Goal: Transaction & Acquisition: Purchase product/service

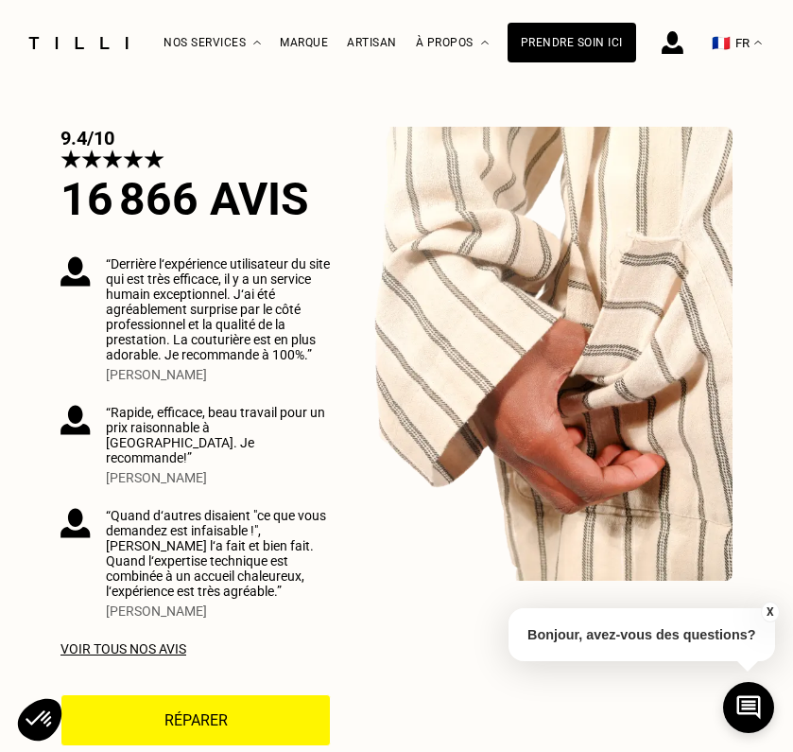
scroll to position [5083, 0]
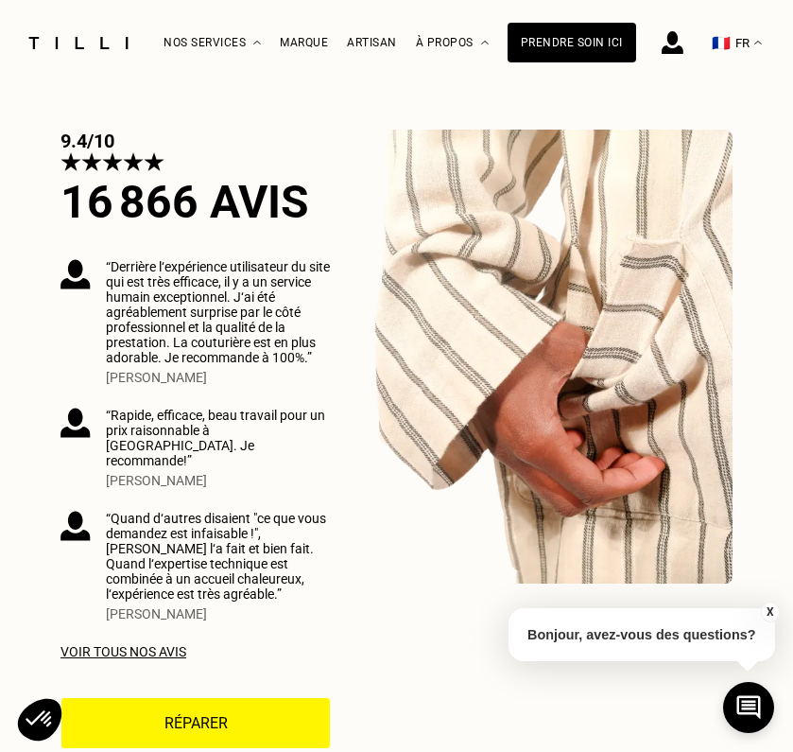
click at [237, 697] on button "Réparer" at bounding box center [196, 723] width 270 height 52
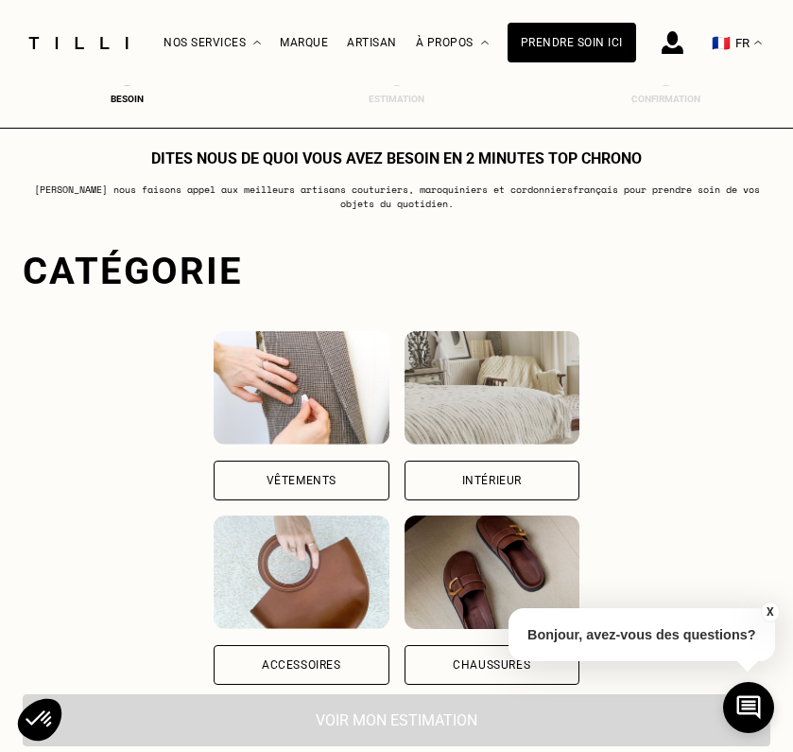
click at [268, 445] on div "Vêtements" at bounding box center [301, 415] width 175 height 169
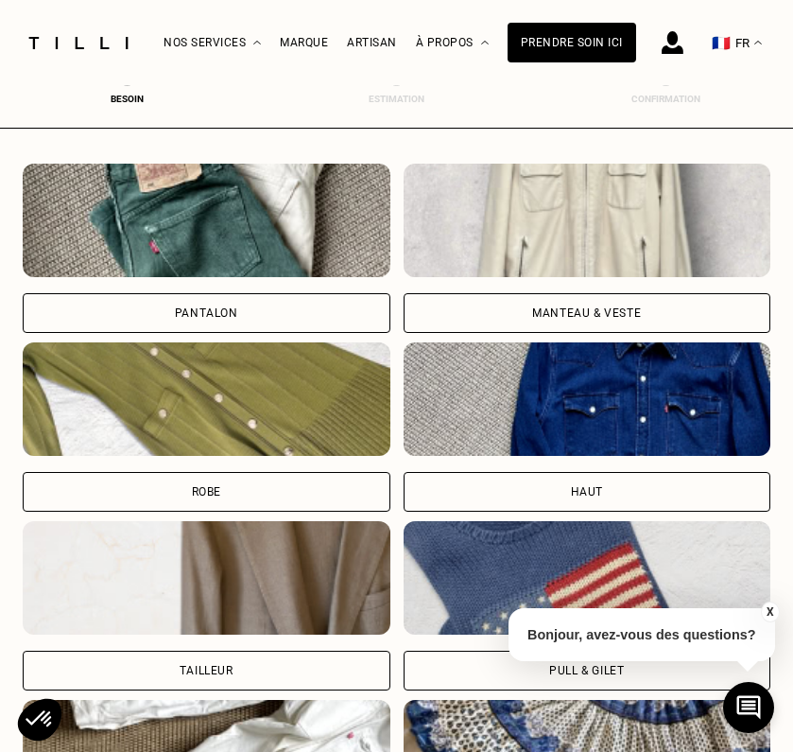
scroll to position [669, 0]
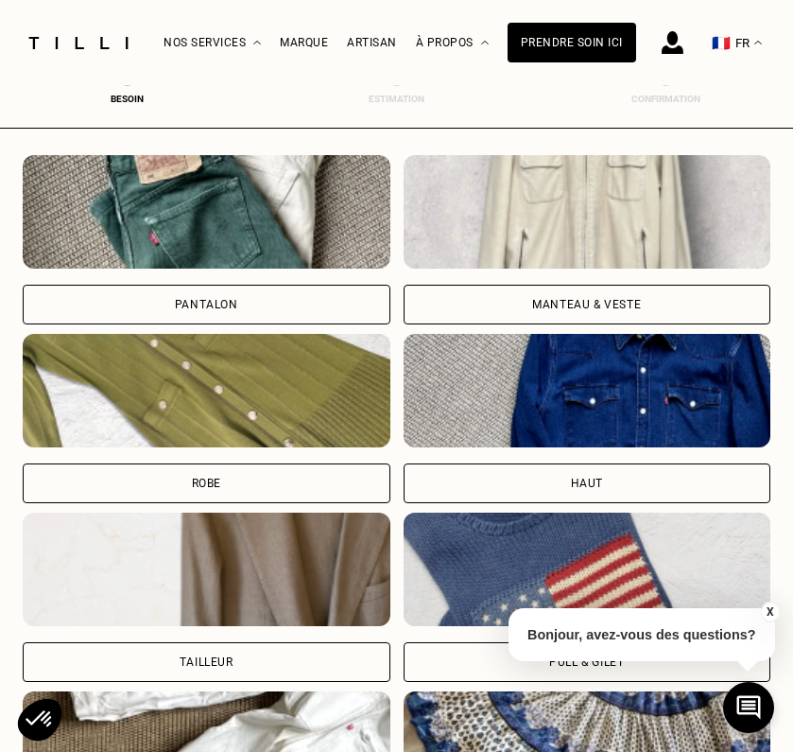
click at [532, 292] on div "Manteau & Veste" at bounding box center [588, 305] width 368 height 40
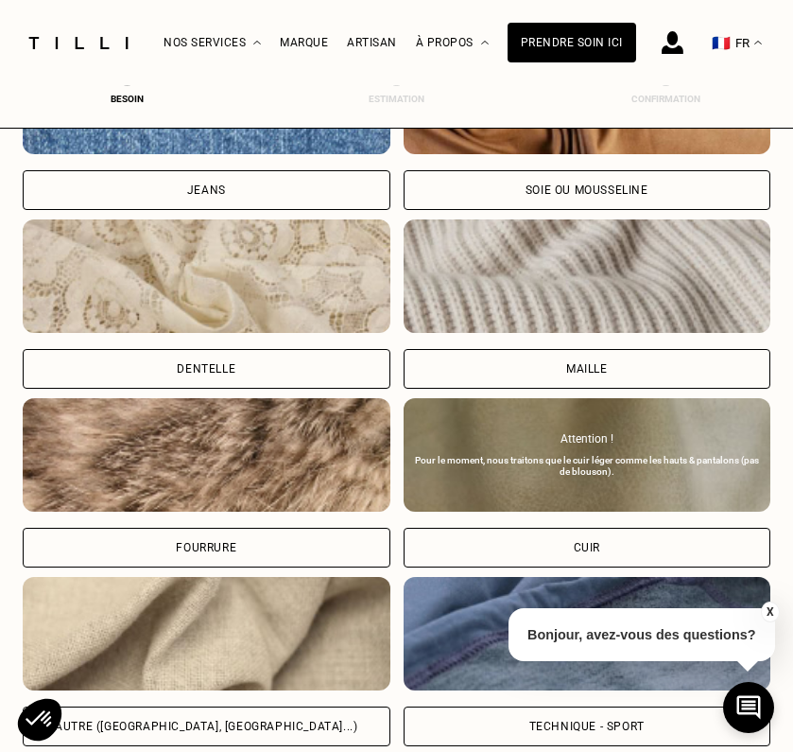
scroll to position [2059, 0]
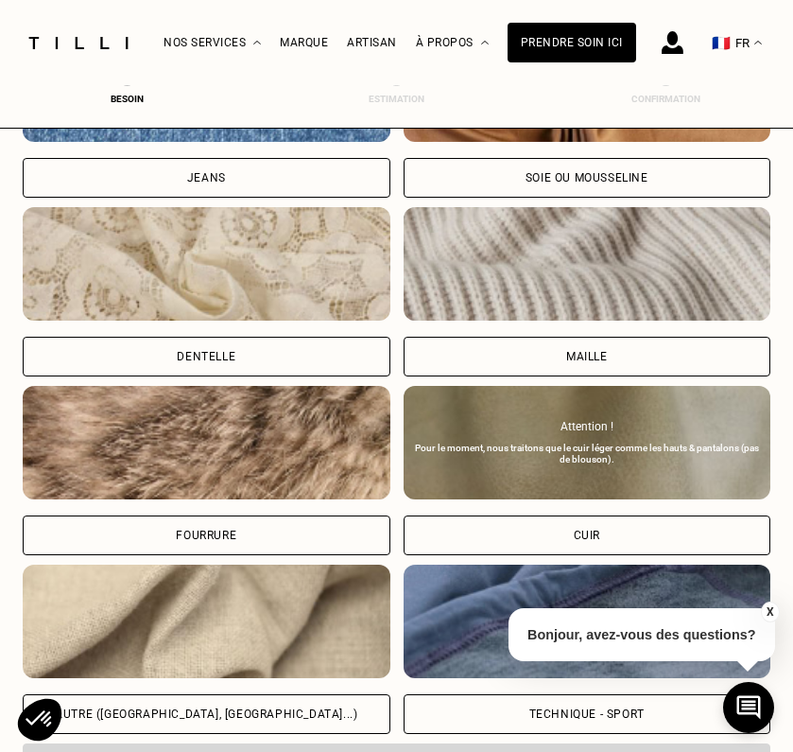
click at [229, 671] on img at bounding box center [207, 621] width 368 height 113
select select "FR"
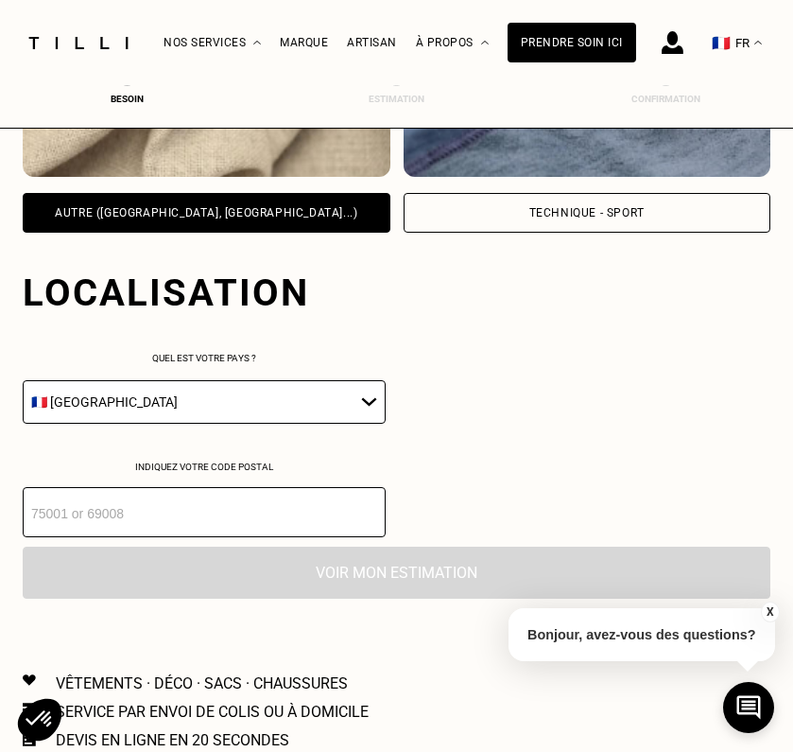
scroll to position [2670, 0]
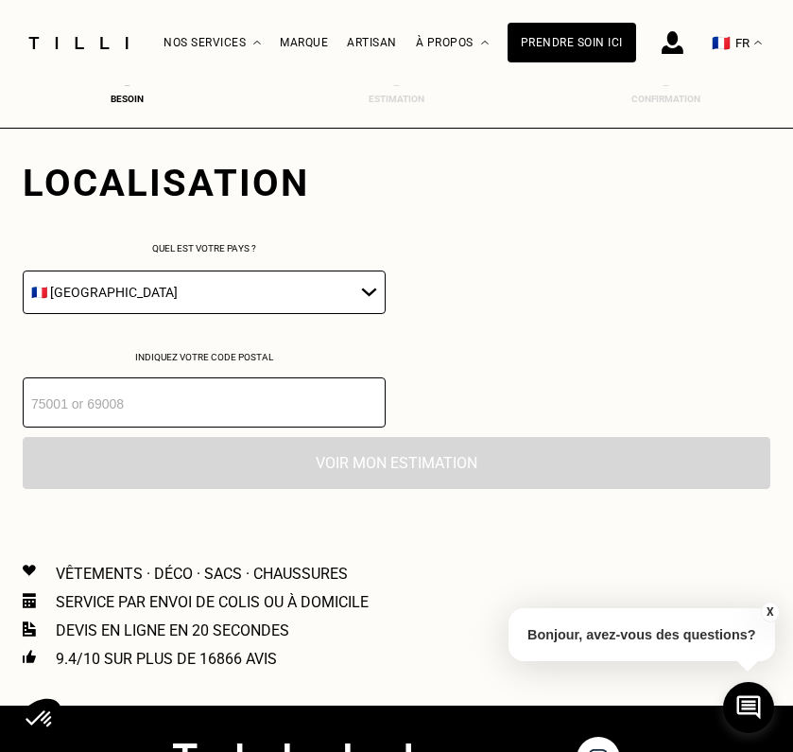
click at [264, 417] on input "number" at bounding box center [204, 402] width 363 height 50
type input "75116"
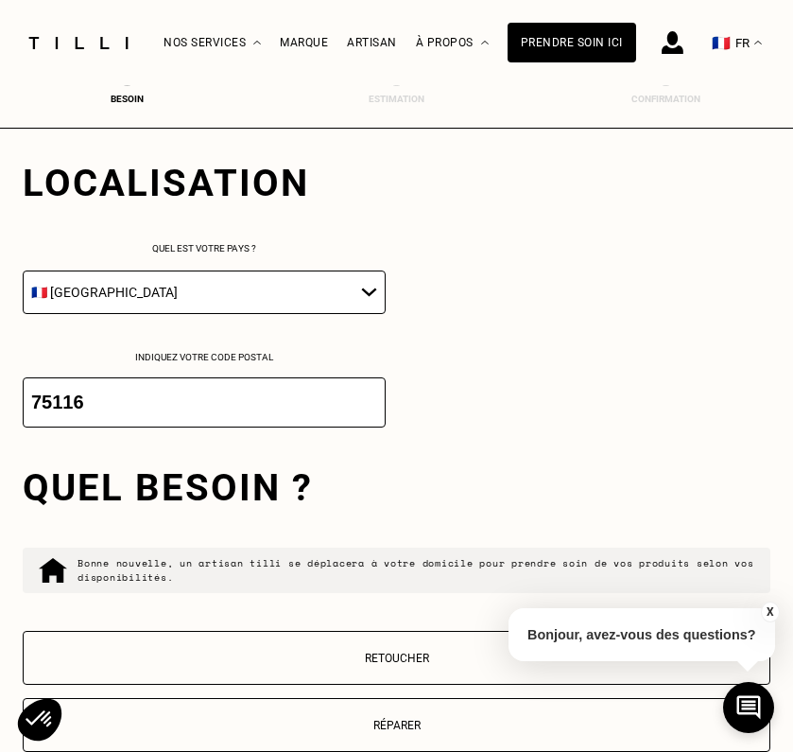
scroll to position [2981, 0]
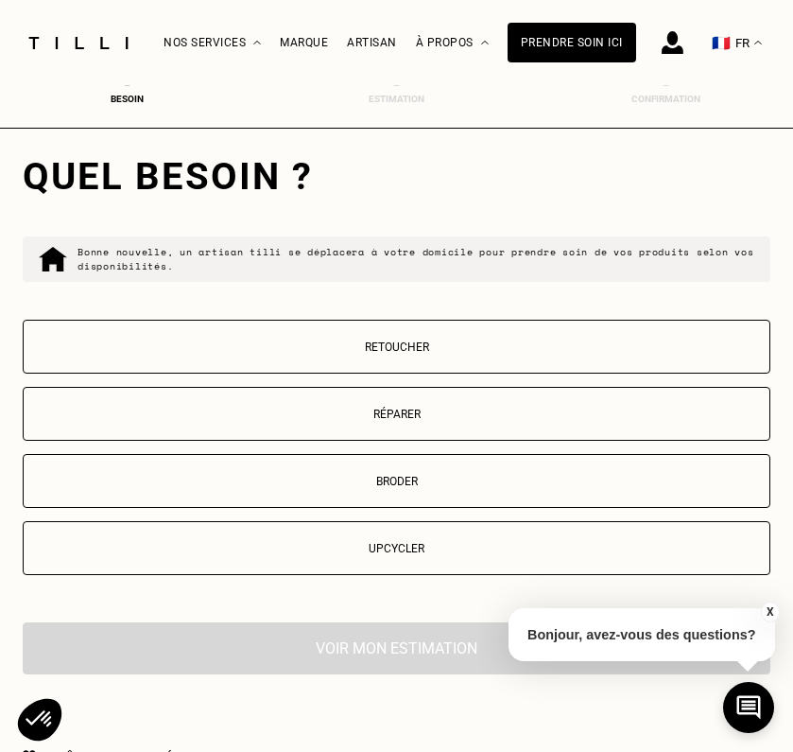
click at [283, 421] on p "Réparer" at bounding box center [396, 414] width 727 height 13
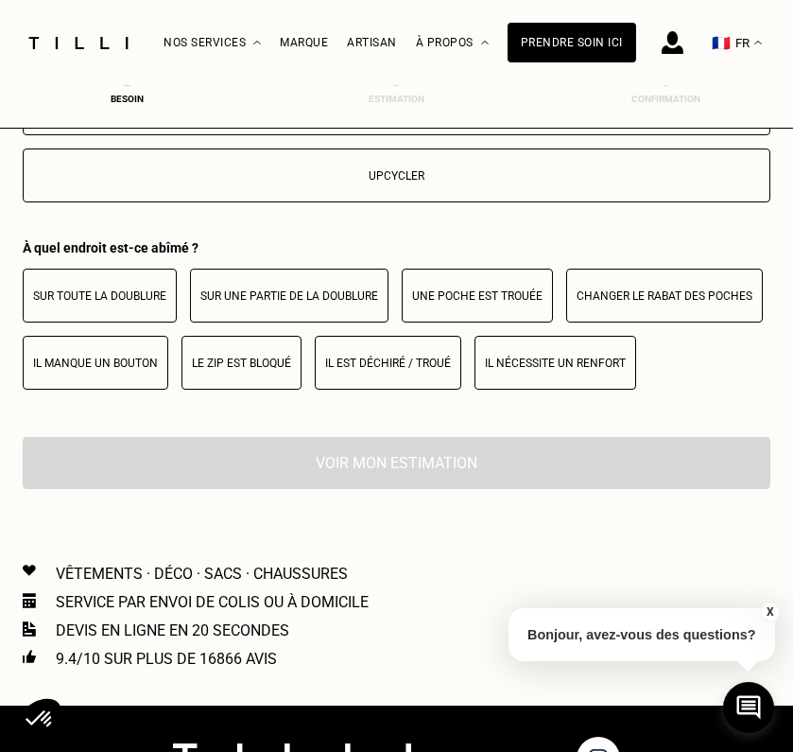
scroll to position [3353, 0]
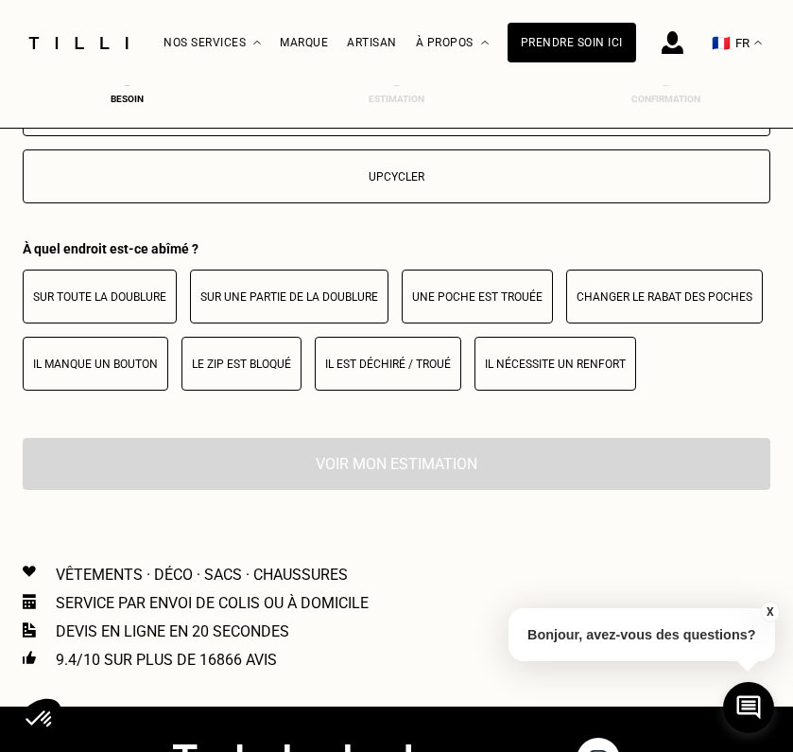
click at [204, 304] on p "Sur une partie de la doublure" at bounding box center [289, 296] width 178 height 13
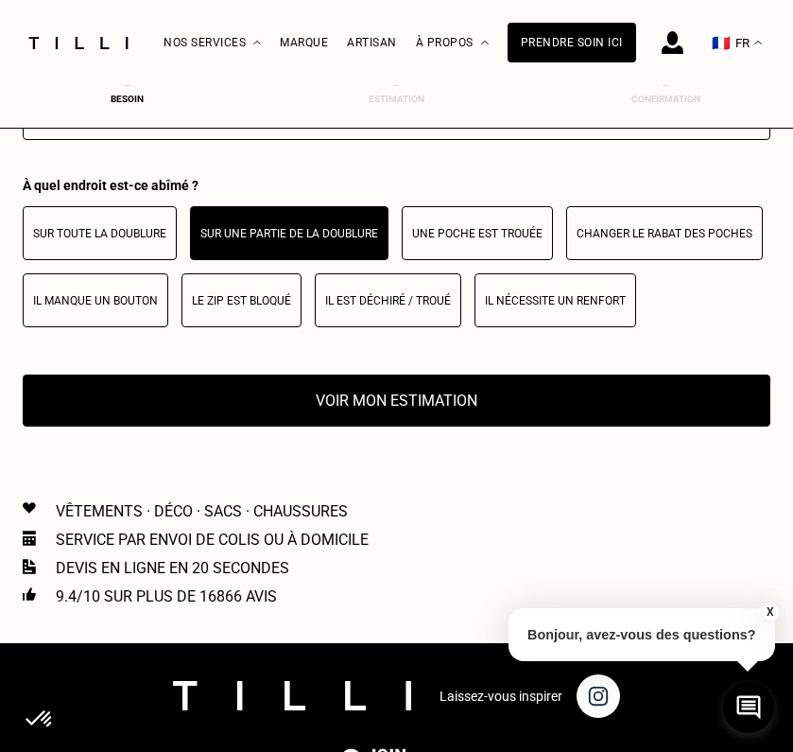
scroll to position [3416, 0]
click at [453, 236] on p "Une poche est trouée" at bounding box center [477, 233] width 131 height 13
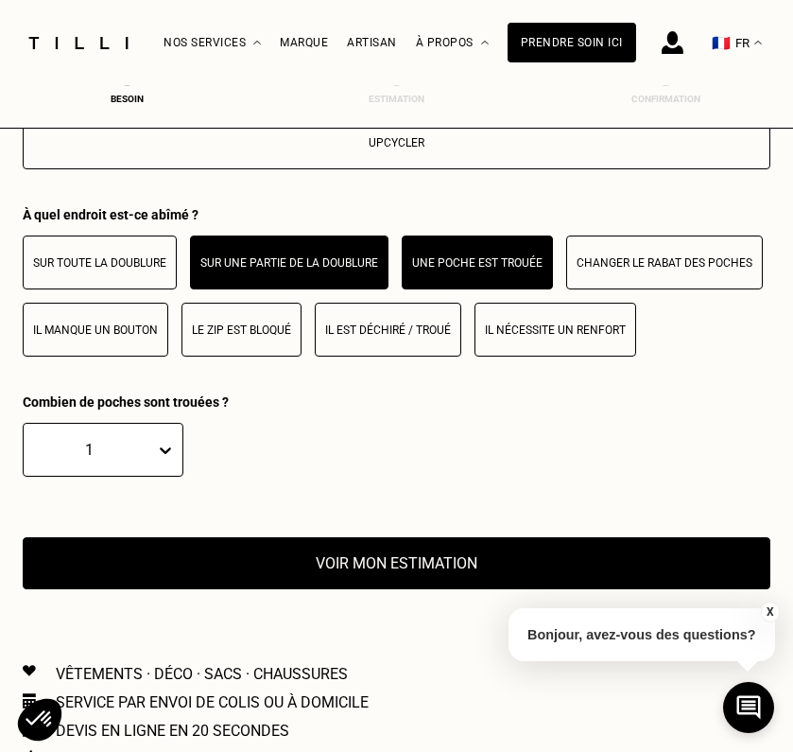
scroll to position [3387, 0]
click at [108, 337] on p "Il manque un bouton" at bounding box center [95, 329] width 125 height 13
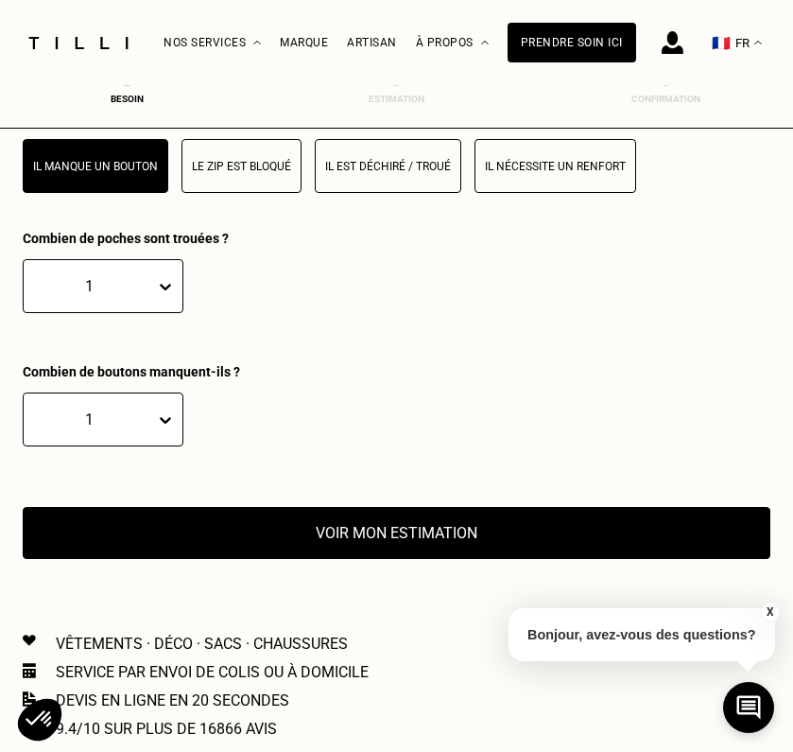
scroll to position [3549, 0]
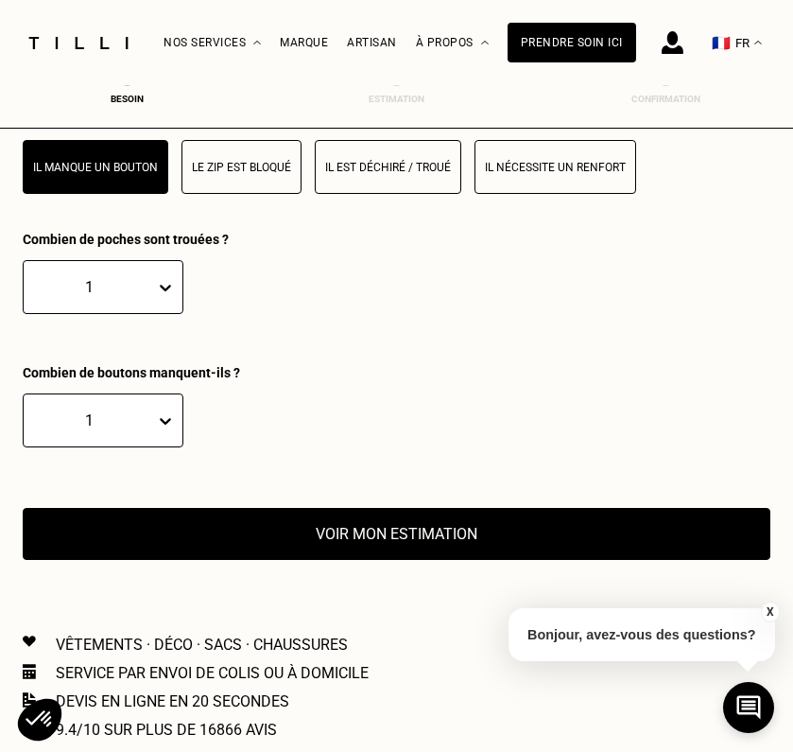
click at [331, 543] on button "Voir mon estimation" at bounding box center [397, 534] width 748 height 52
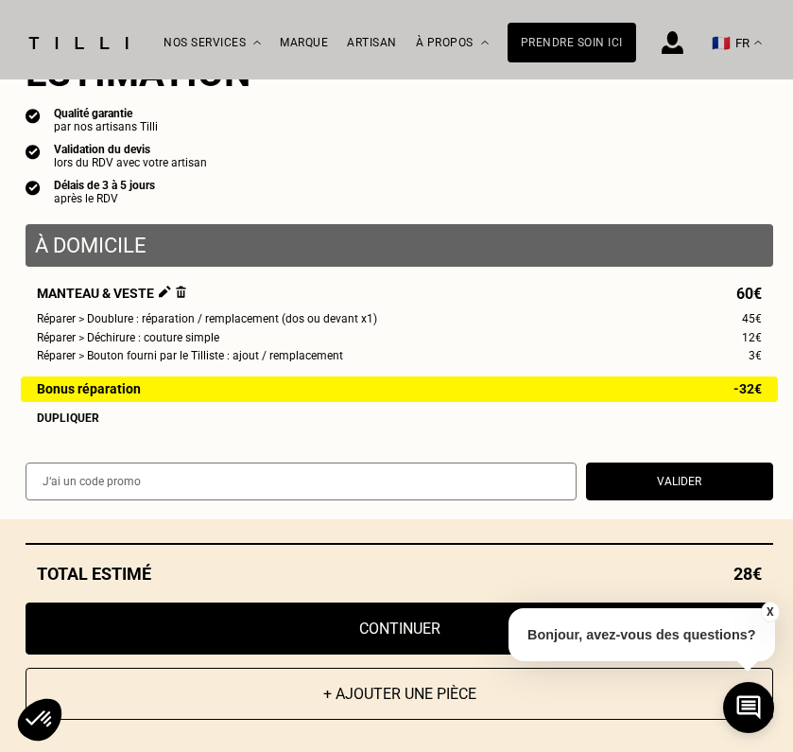
scroll to position [48, 0]
click at [267, 480] on input "text" at bounding box center [301, 481] width 551 height 38
paste input "TILLIpae6qMV"
type input "TILLIpae6qMV"
click at [624, 476] on button "Valider" at bounding box center [679, 481] width 187 height 38
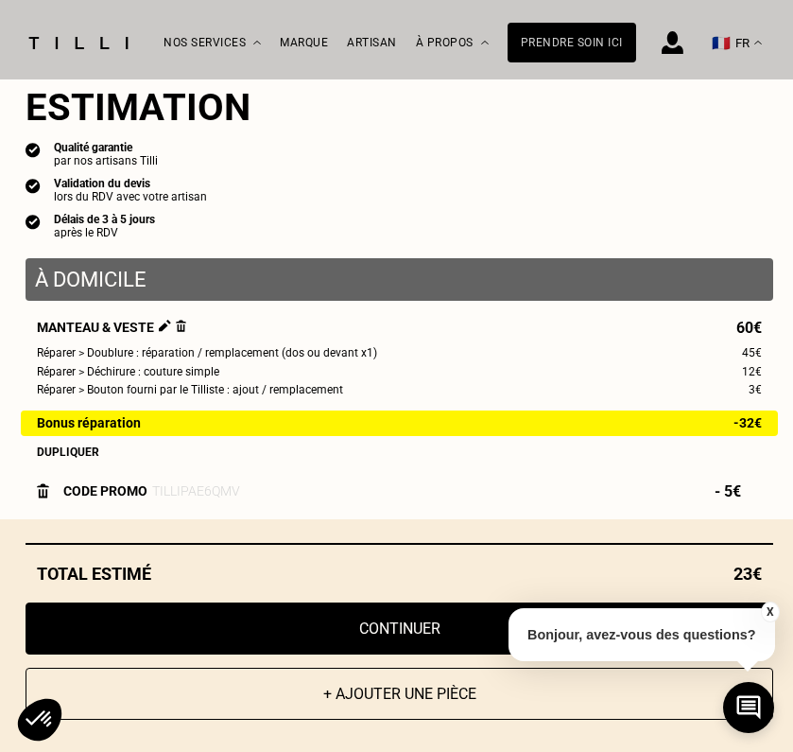
scroll to position [13, 0]
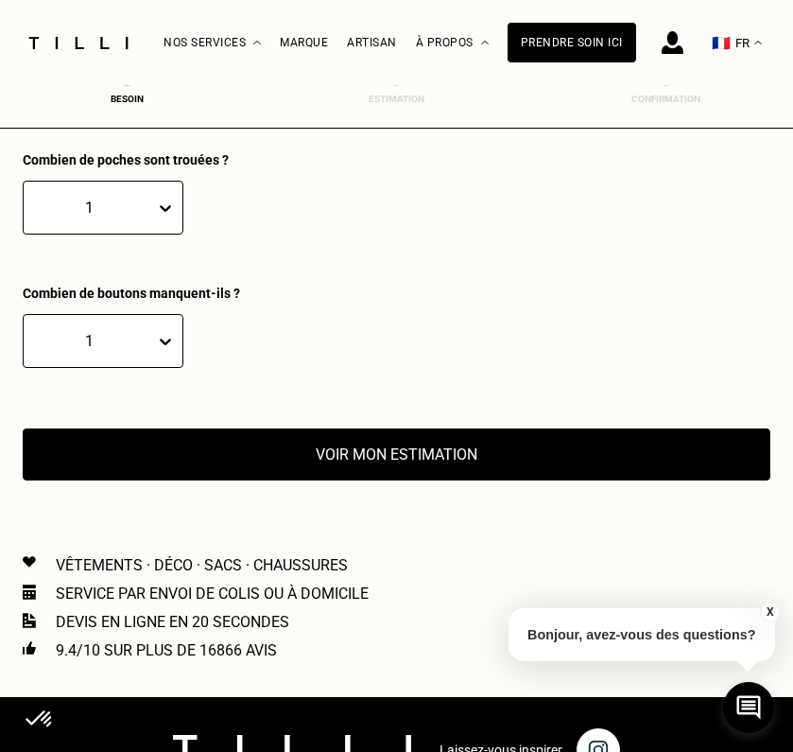
click at [767, 604] on button "X" at bounding box center [769, 611] width 19 height 21
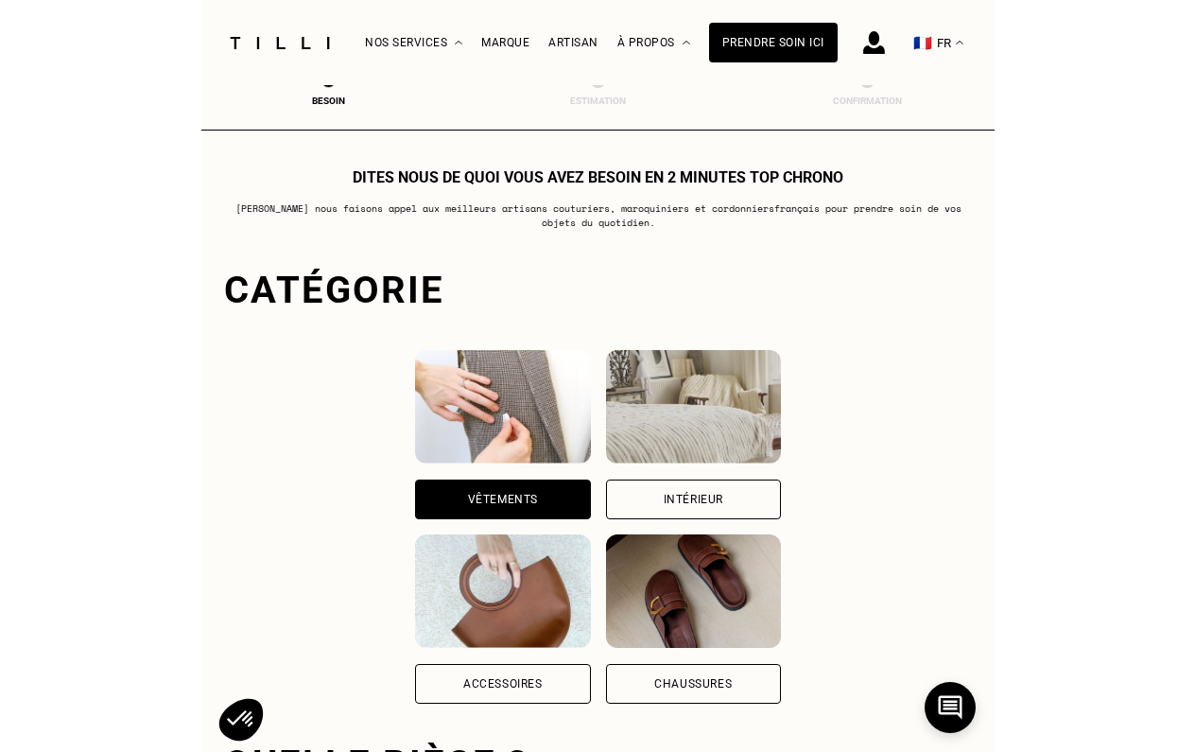
scroll to position [0, 0]
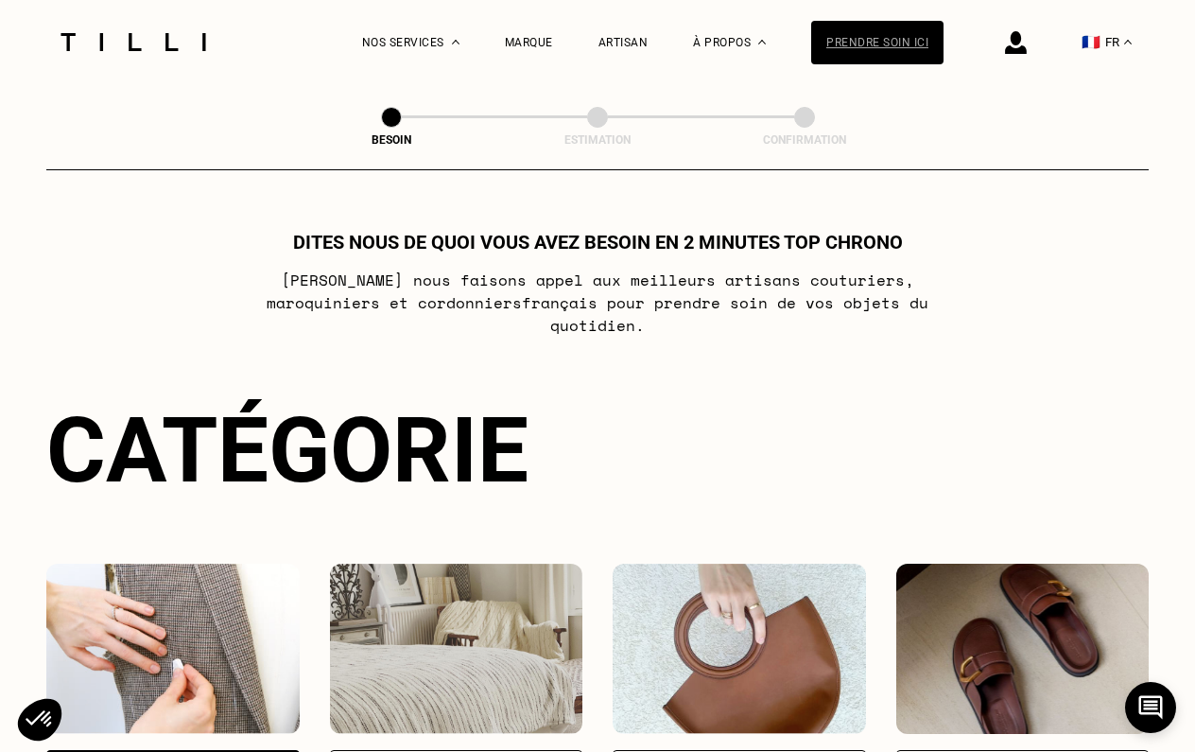
click at [793, 56] on div "Prendre soin ici" at bounding box center [877, 43] width 132 height 44
click at [793, 53] on div "Prendre soin ici" at bounding box center [877, 43] width 132 height 44
click at [567, 27] on div "La Méthode Retoucherie Maroquinerie Broderie Cordonnerie Nos prix Nos services …" at bounding box center [653, 42] width 583 height 84
click at [618, 36] on div "Artisan" at bounding box center [624, 42] width 50 height 13
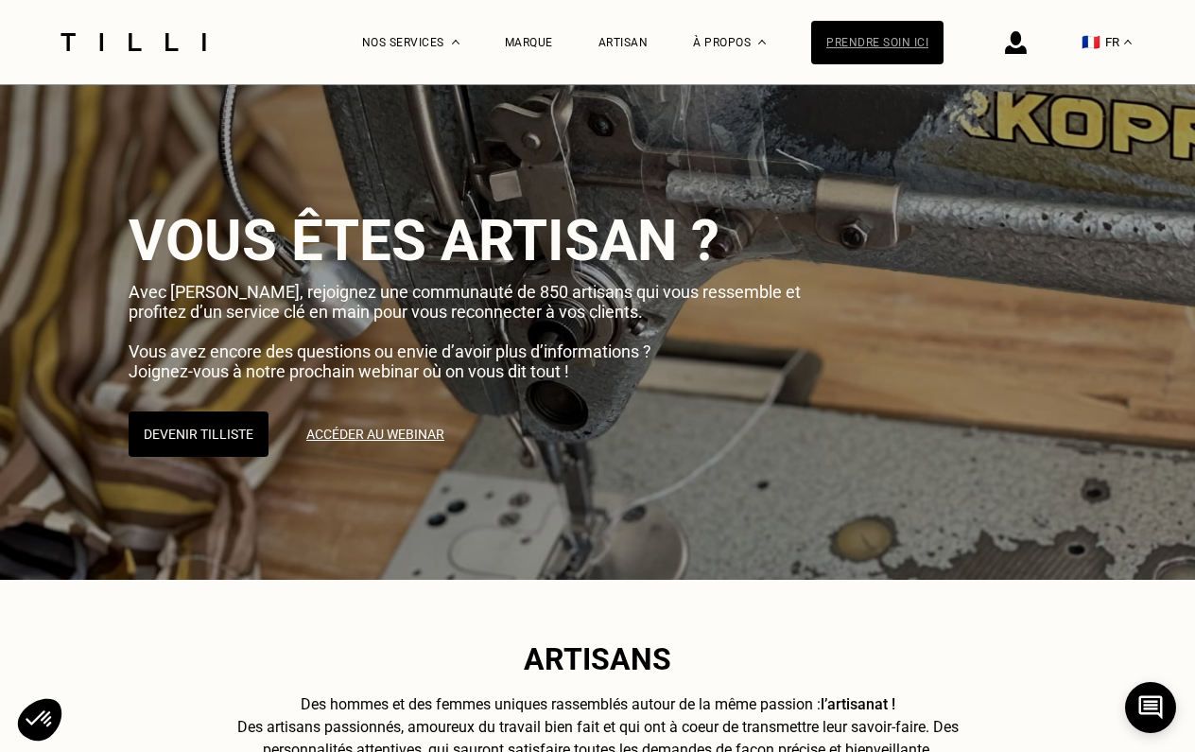
click at [793, 49] on div "Prendre soin ici" at bounding box center [877, 43] width 132 height 44
